Goal: Navigation & Orientation: Find specific page/section

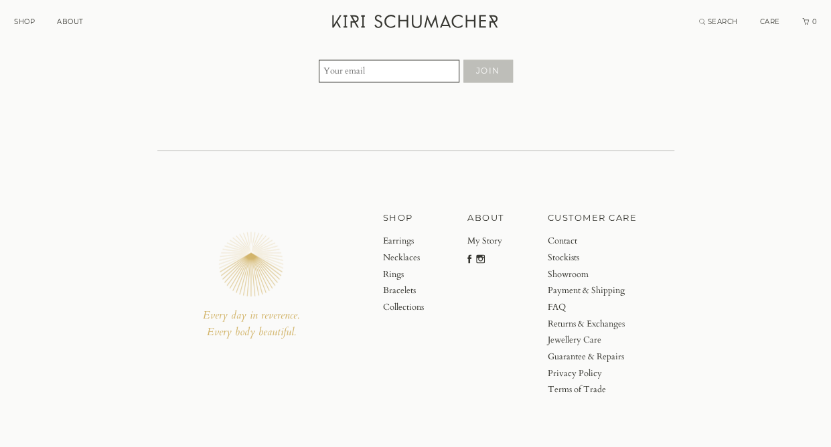
scroll to position [3575, 0]
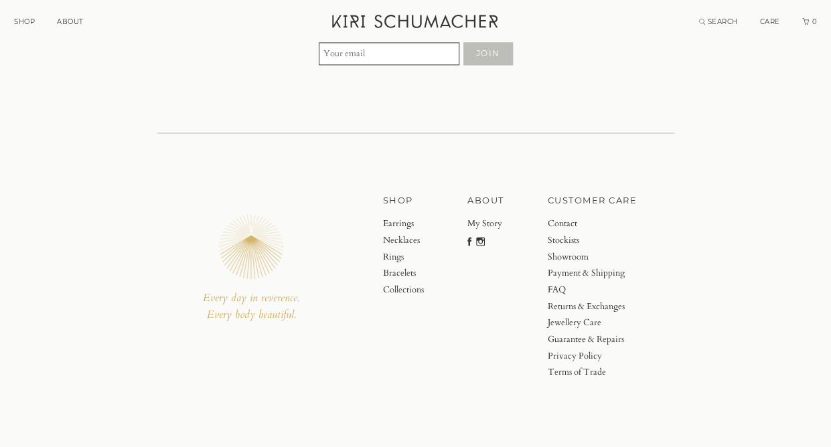
click at [404, 220] on link "Earrings" at bounding box center [403, 223] width 41 height 17
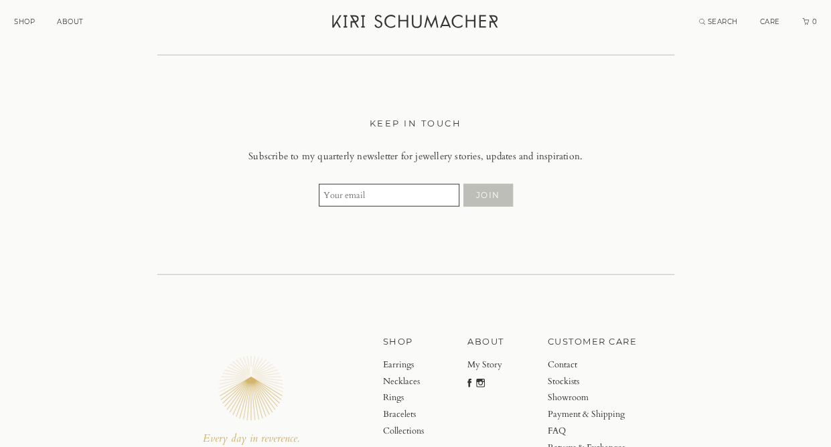
scroll to position [4053, 0]
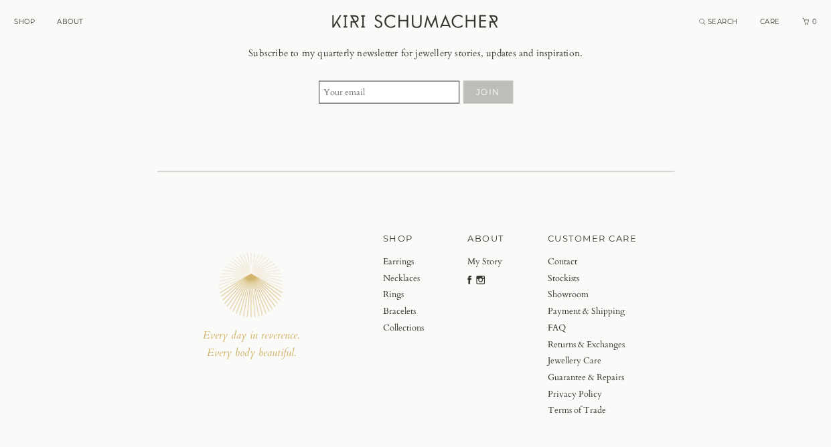
click at [403, 303] on link "Bracelets" at bounding box center [403, 311] width 41 height 17
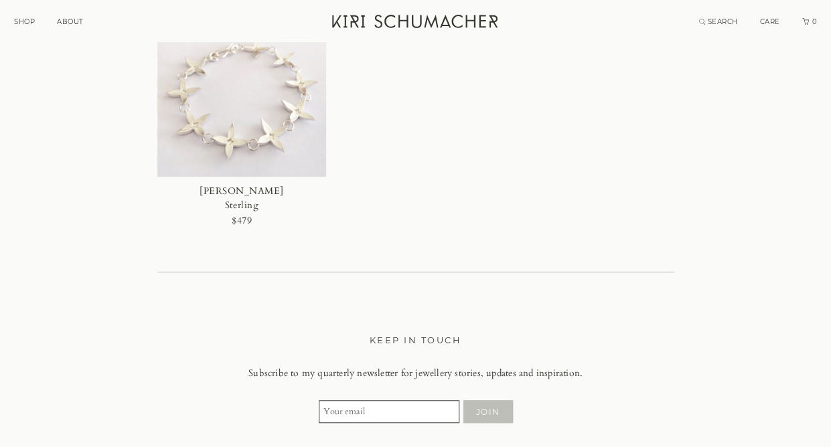
scroll to position [591, 0]
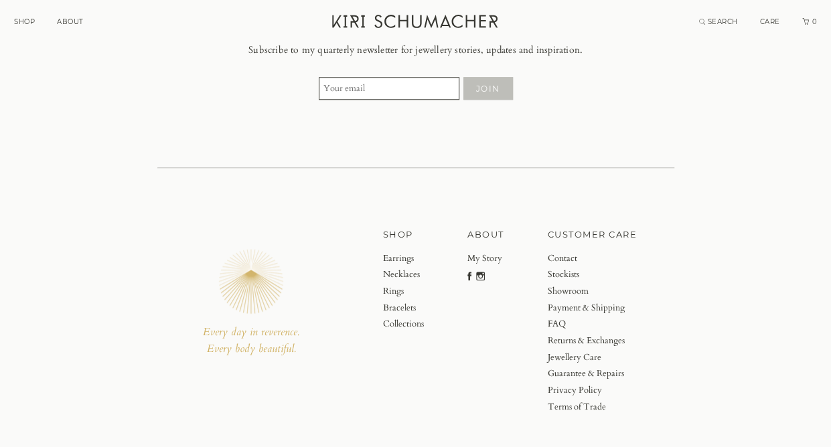
click at [393, 283] on link "Rings" at bounding box center [403, 291] width 41 height 17
